Goal: Task Accomplishment & Management: Complete application form

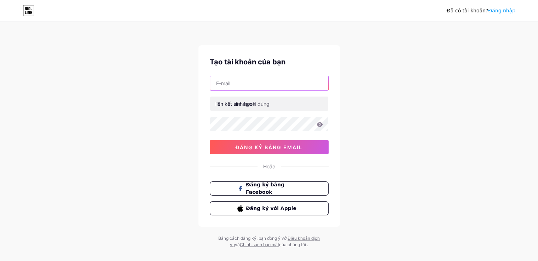
click at [248, 79] on input "text" at bounding box center [269, 83] width 118 height 14
type input "[EMAIL_ADDRESS][DOMAIN_NAME]"
click at [226, 104] on font "liên kết sinh học/" at bounding box center [234, 104] width 39 height 6
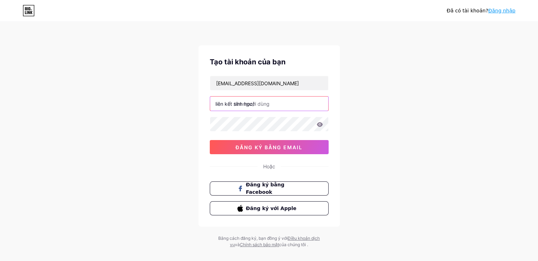
click at [288, 105] on input "text" at bounding box center [269, 104] width 118 height 14
type input "bpngda6live"
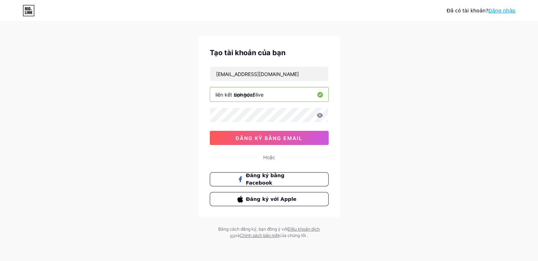
click at [243, 90] on input "bpngda6live" at bounding box center [269, 94] width 118 height 14
click at [243, 92] on font "liên kết sinh học/" at bounding box center [234, 95] width 39 height 6
click at [263, 91] on input "bpngda6live" at bounding box center [269, 94] width 118 height 14
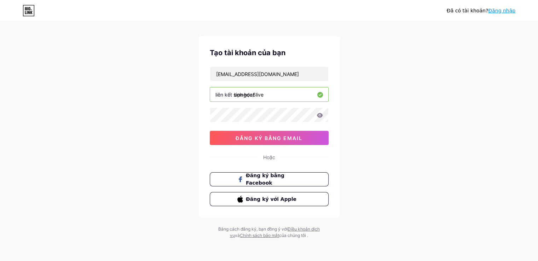
click at [263, 91] on input "bpngda6live" at bounding box center [269, 94] width 118 height 14
click at [267, 96] on input "text" at bounding box center [269, 94] width 118 height 14
paste input "bongda6live"
type input "bongda6live"
click at [244, 146] on div "Tạo tài khoản của bạn [EMAIL_ADDRESS][DOMAIN_NAME] liên kết sinh học/ bongda6li…" at bounding box center [268, 126] width 141 height 181
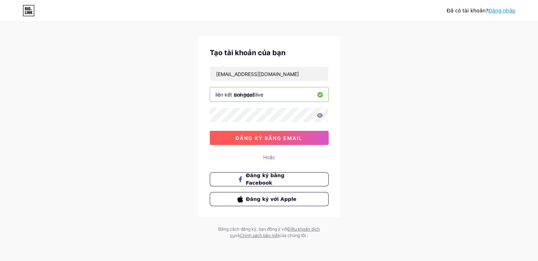
click at [262, 139] on font "đăng ký bằng email" at bounding box center [269, 138] width 67 height 6
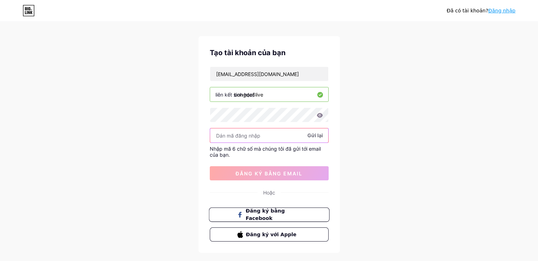
paste input "965035"
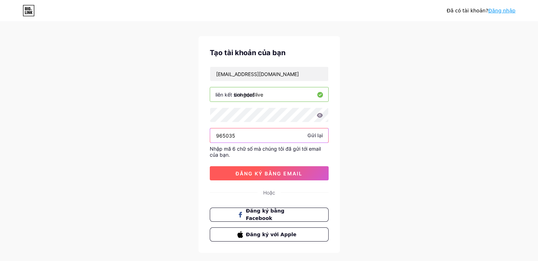
type input "965035"
click at [276, 172] on font "đăng ký bằng email" at bounding box center [269, 173] width 67 height 6
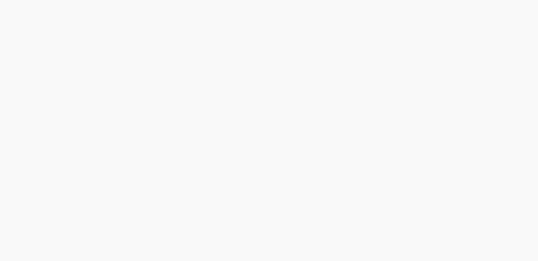
scroll to position [0, 0]
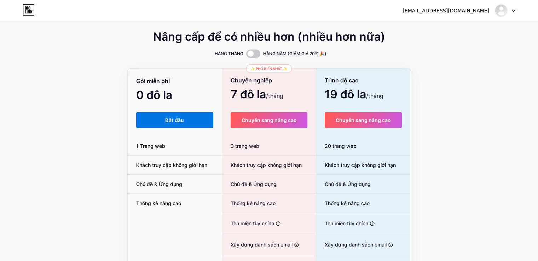
click at [210, 120] on button "Bắt đầu" at bounding box center [174, 120] width 77 height 16
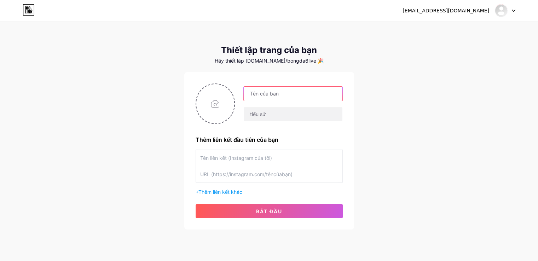
click at [280, 89] on input "text" at bounding box center [293, 94] width 98 height 14
click at [194, 106] on div "Thêm liên kết đầu tiên của bạn + Thêm liên kết khác bắt đầu" at bounding box center [269, 150] width 170 height 157
click at [219, 99] on input "file" at bounding box center [215, 103] width 38 height 39
type input "C:\fakepath\Thiết kế chưa có tên (1).jpg"
click at [294, 88] on input "text" at bounding box center [293, 94] width 98 height 14
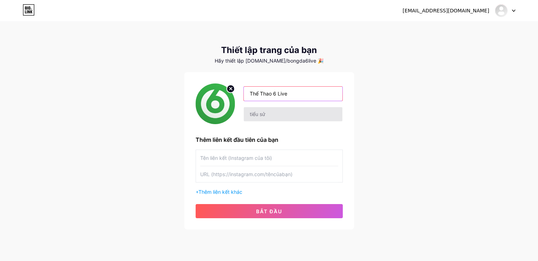
type input "Thể Thao 6 Live"
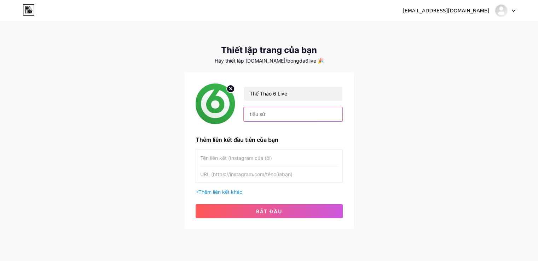
click at [323, 116] on input "text" at bounding box center [293, 114] width 98 height 14
paste input "6LIVE – Trang thông tin thể thao hàng đầu dành cho người hâm mộ bóng đá Việt Na…"
type input "6LIVE – Trang thông tin thể thao hàng đầu dành cho người hâm mộ bóng đá Việt Na…"
click at [236, 159] on input "text" at bounding box center [269, 158] width 138 height 16
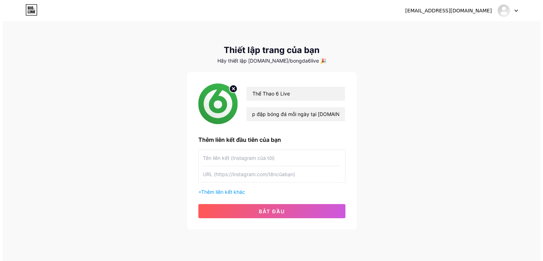
scroll to position [0, 0]
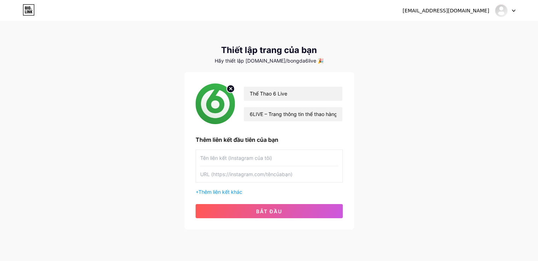
click at [236, 170] on input "text" at bounding box center [269, 174] width 138 height 16
click at [239, 159] on input "text" at bounding box center [269, 158] width 138 height 16
click at [231, 192] on font "Thêm liên kết khác" at bounding box center [220, 192] width 44 height 6
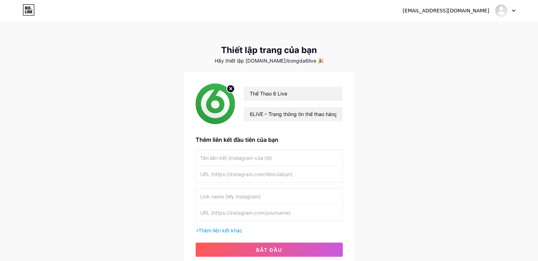
click at [207, 203] on input "text" at bounding box center [269, 197] width 138 height 16
click at [233, 158] on input "text" at bounding box center [269, 158] width 138 height 16
type input "Trang Web 6 Live"
click at [247, 189] on input "text" at bounding box center [269, 197] width 138 height 16
click at [249, 182] on div "Trang Web 6 Live" at bounding box center [269, 166] width 147 height 33
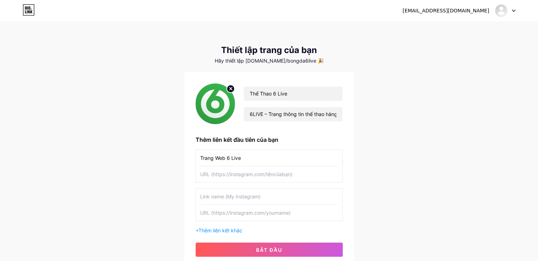
click at [250, 179] on input "text" at bounding box center [269, 174] width 138 height 16
paste input "[URL][DOMAIN_NAME]"
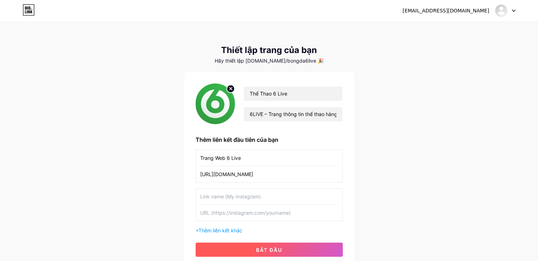
type input "[URL][DOMAIN_NAME]"
click at [283, 250] on button "bắt đầu" at bounding box center [269, 250] width 147 height 14
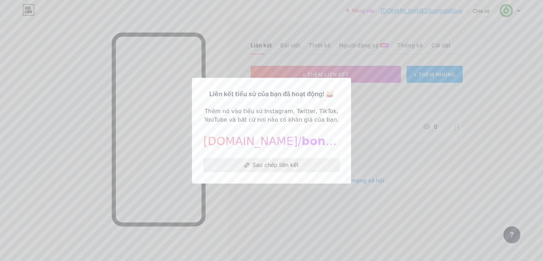
click at [293, 163] on font "Sao chép liên kết" at bounding box center [276, 164] width 46 height 7
click at [243, 170] on button "Sao chép liên kết" at bounding box center [271, 165] width 137 height 14
click at [254, 155] on div "Liên kết tiểu sử của bạn đã hoạt động! 🥁 Thêm nó vào tiểu sử Instagram, Twitter…" at bounding box center [271, 130] width 137 height 83
click at [255, 159] on button "Sao chép liên kết" at bounding box center [271, 165] width 137 height 14
click at [256, 164] on font "Sao chép liên kết" at bounding box center [276, 164] width 46 height 7
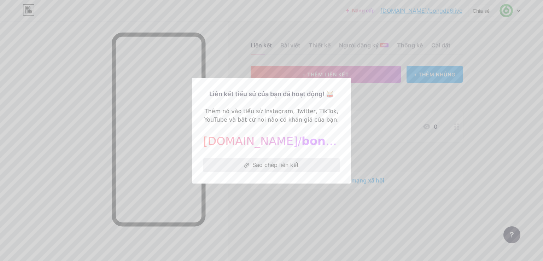
click at [256, 164] on font "Sao chép liên kết" at bounding box center [276, 164] width 46 height 7
click at [256, 163] on font "Sao chép liên kết" at bounding box center [276, 164] width 46 height 7
